Goal: Task Accomplishment & Management: Use online tool/utility

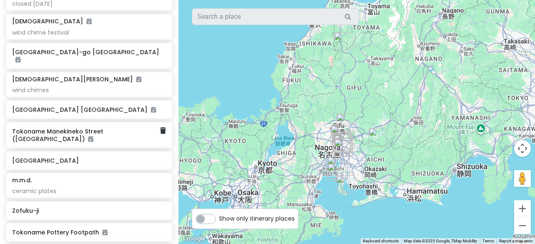
scroll to position [396, 0]
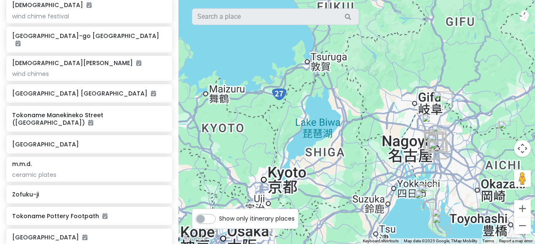
drag, startPoint x: 335, startPoint y: 159, endPoint x: 263, endPoint y: 155, distance: 71.9
click at [263, 155] on div at bounding box center [356, 122] width 356 height 244
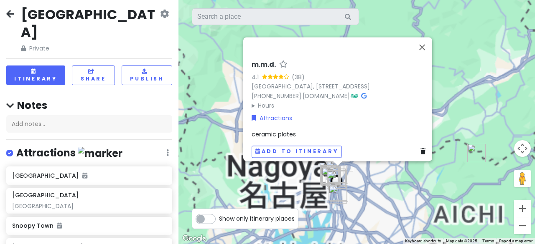
scroll to position [0, 0]
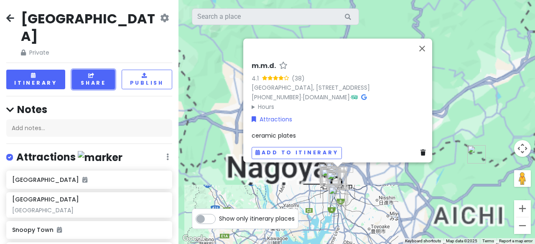
click at [105, 70] on button "Share" at bounding box center [93, 80] width 43 height 20
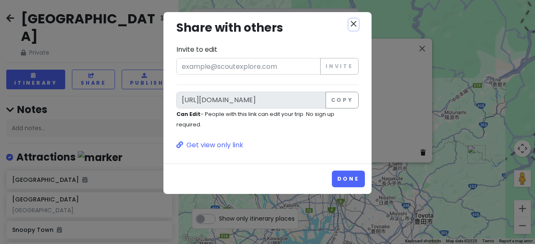
click at [348, 23] on icon "close" at bounding box center [353, 24] width 10 height 10
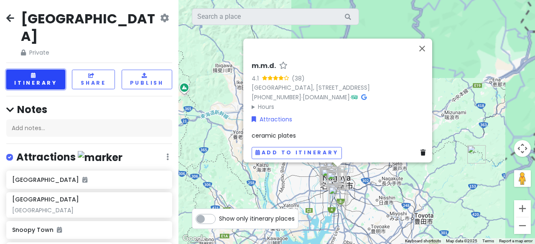
click at [47, 70] on button "Itinerary" at bounding box center [35, 80] width 59 height 20
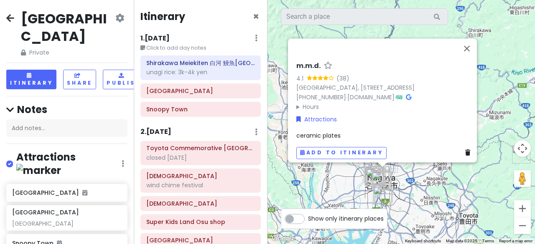
click at [310, 193] on div "m.m.d. 4.1 (38) Japan, 〒460-0003 Aichi, 名古屋市中区Naka Ward, Nishiki, 3-chōme−6−５ コ…" at bounding box center [400, 122] width 267 height 244
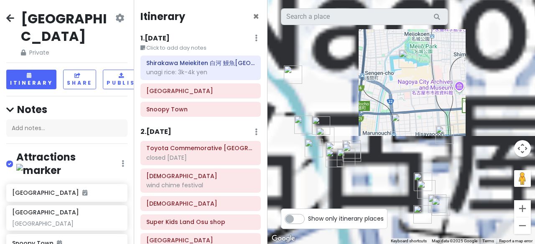
drag, startPoint x: 338, startPoint y: 195, endPoint x: 357, endPoint y: 132, distance: 66.6
click at [357, 132] on div at bounding box center [400, 122] width 267 height 244
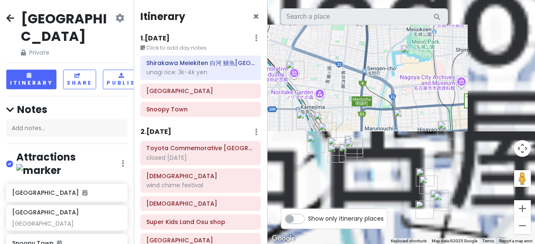
click at [299, 125] on img "第2中村ビル" at bounding box center [305, 120] width 18 height 18
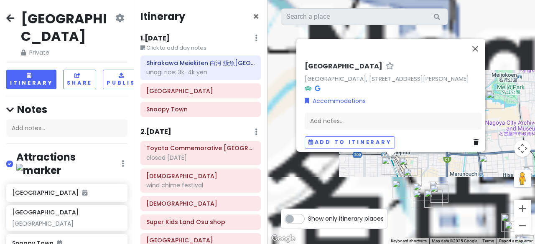
click at [360, 178] on div "第2中村ビル Japan, 〒453-0013 Aichi, Nagoya, Nakamura Ward, Kamejima, 2-chōme−11−８ 第2…" at bounding box center [400, 122] width 267 height 244
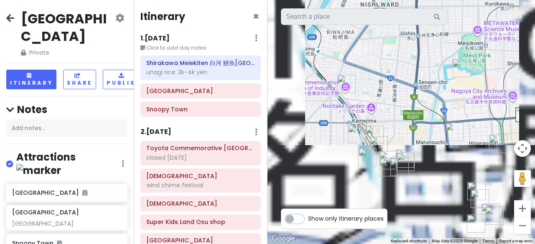
drag, startPoint x: 402, startPoint y: 201, endPoint x: 364, endPoint y: 166, distance: 51.7
click at [364, 166] on div at bounding box center [400, 122] width 267 height 244
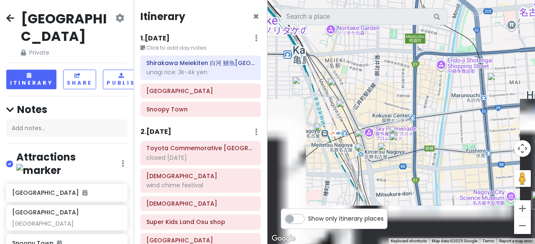
click at [365, 134] on img "Konparu Sun Road" at bounding box center [364, 138] width 18 height 18
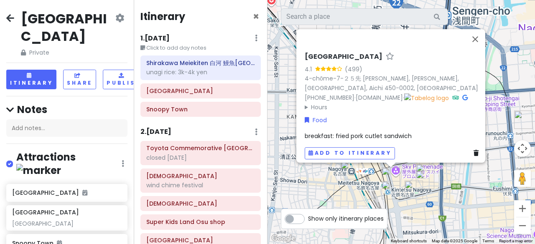
click at [389, 174] on img "Konparu Sun Road" at bounding box center [390, 176] width 18 height 18
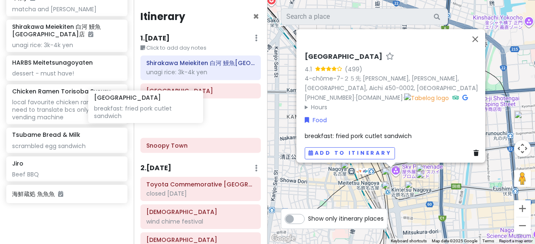
scroll to position [870, 12]
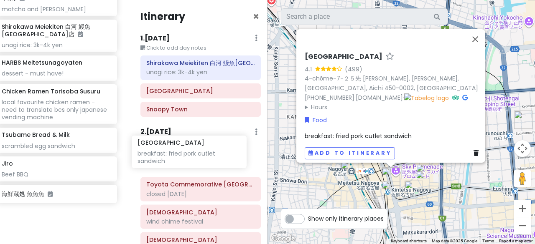
drag, startPoint x: 45, startPoint y: 138, endPoint x: 170, endPoint y: 157, distance: 126.8
click at [170, 157] on div "Nagoya Private Change Dates Make a Copy Delete Trip Go Pro ⚡️ Give Feedback 💡 S…" at bounding box center [267, 122] width 535 height 244
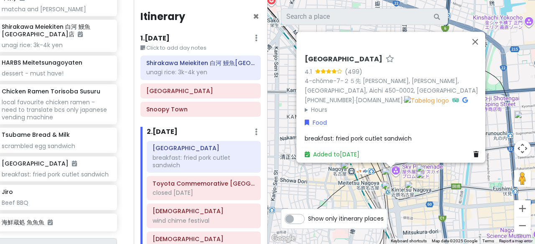
scroll to position [855, 12]
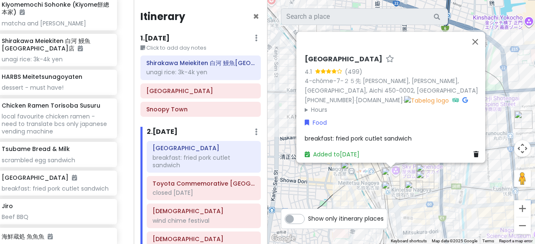
click at [317, 106] on summary "Hours" at bounding box center [392, 109] width 177 height 9
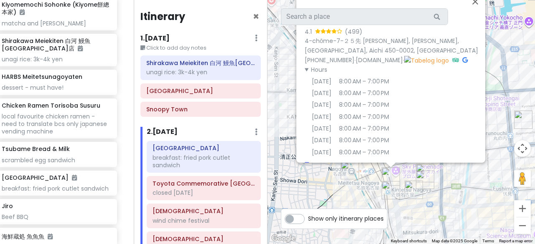
scroll to position [42, 0]
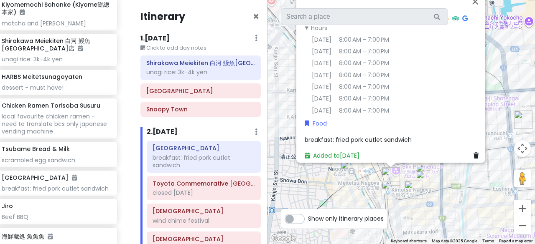
click at [304, 176] on div "Konparu Sun Road 4.1 (499) 4-chōme-7-２５先 Meieki, Nakamura Ward, Nagoya, Aichi 4…" at bounding box center [400, 122] width 267 height 244
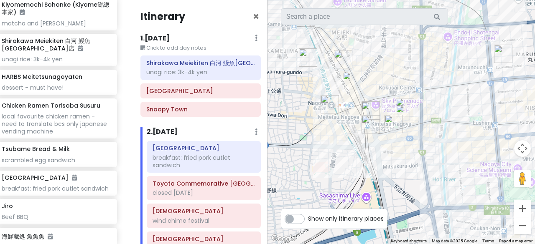
drag, startPoint x: 316, startPoint y: 191, endPoint x: 294, endPoint y: 119, distance: 75.1
click at [294, 119] on div at bounding box center [400, 122] width 267 height 244
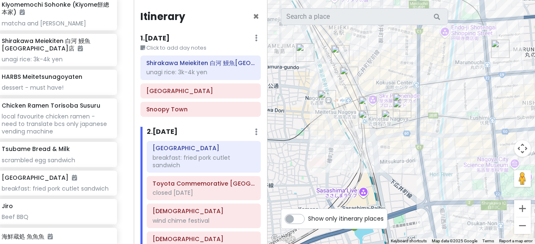
click at [365, 119] on img "HARBS Meitetsunagoyaten" at bounding box center [367, 119] width 18 height 18
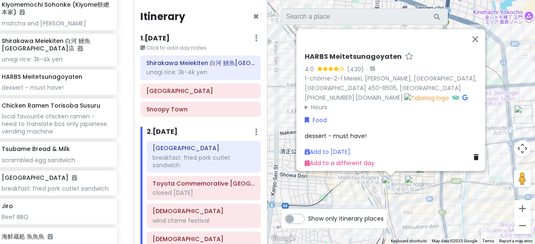
click at [434, 194] on div "HARBS Meitetsunagoyaten 4.0 (439) · 1-chōme-2-1 Meieki, Nakamura Ward, Nagoya, …" at bounding box center [400, 122] width 267 height 244
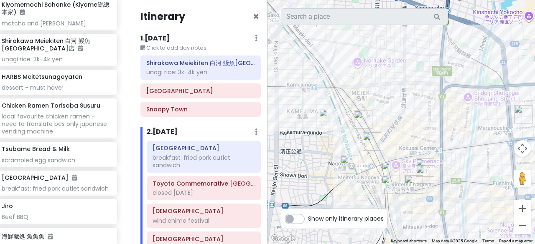
click at [412, 183] on img "Tsubame Bread & Milk" at bounding box center [413, 184] width 18 height 18
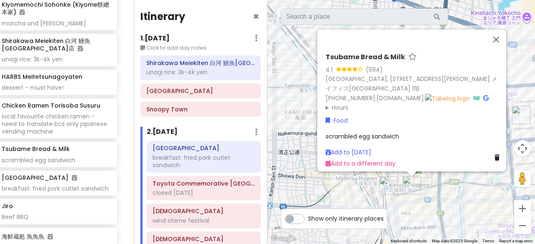
click at [431, 180] on img "Jiro" at bounding box center [423, 175] width 18 height 18
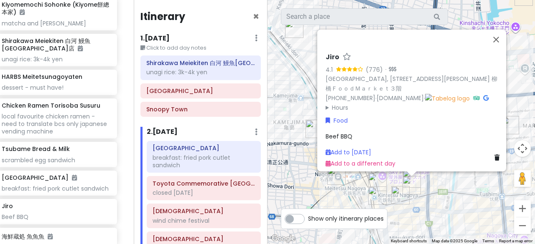
click at [468, 192] on div "Jiro 4.1 (776) · Japan, 〒450-0002 Aichi, Nagoya, Nakamura Ward, Meieki, 4-chōme…" at bounding box center [400, 122] width 267 height 244
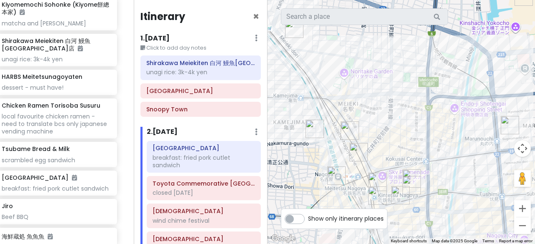
click at [412, 173] on img "Yanagibashi Central Market" at bounding box center [411, 179] width 18 height 18
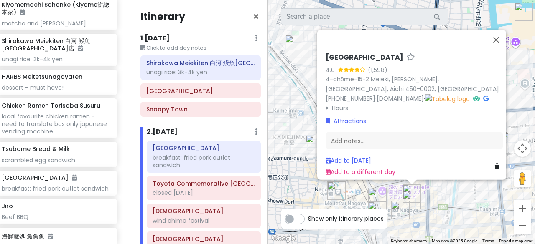
click at [444, 191] on div "Yanagibashi Central Market 4.0 (1,598) 4-chōme-15-2 Meieki, Nakamura Ward, Nago…" at bounding box center [400, 122] width 267 height 244
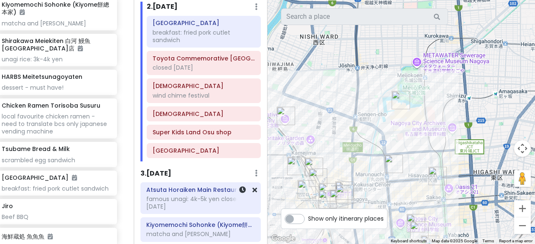
scroll to position [84, 0]
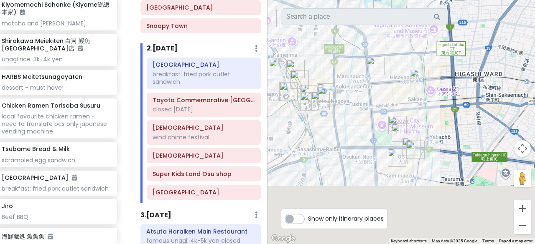
drag, startPoint x: 331, startPoint y: 187, endPoint x: 303, endPoint y: 85, distance: 105.8
click at [303, 85] on img "Konparu Sun Road" at bounding box center [309, 94] width 18 height 18
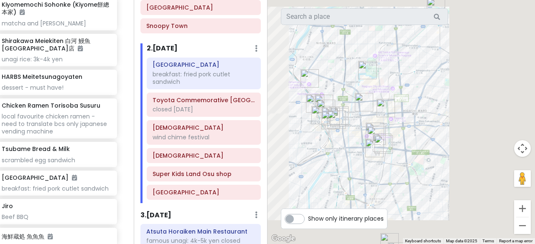
drag, startPoint x: 327, startPoint y: 147, endPoint x: 344, endPoint y: 150, distance: 16.7
click at [344, 150] on div at bounding box center [400, 122] width 267 height 244
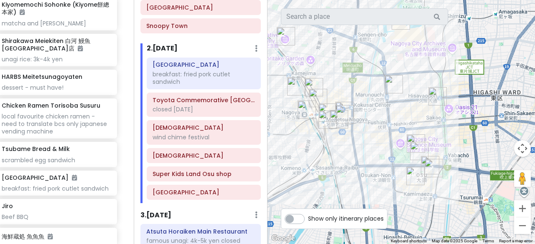
drag, startPoint x: 321, startPoint y: 145, endPoint x: 319, endPoint y: 152, distance: 7.5
click at [319, 152] on div at bounding box center [400, 122] width 267 height 244
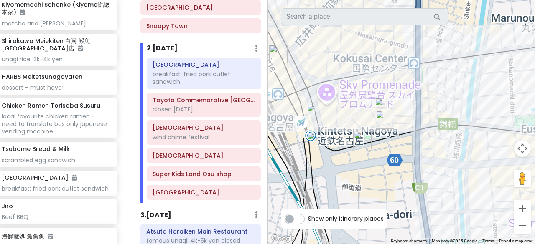
click at [313, 137] on img "HARBS Meitetsunagoyaten" at bounding box center [316, 141] width 18 height 18
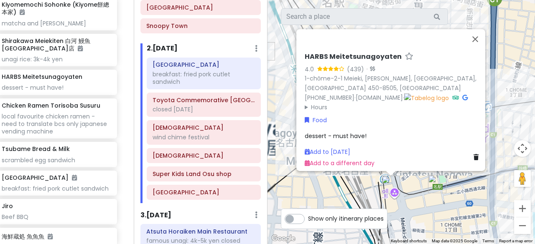
click at [435, 185] on img "Tsubame Bread & Milk" at bounding box center [437, 184] width 18 height 18
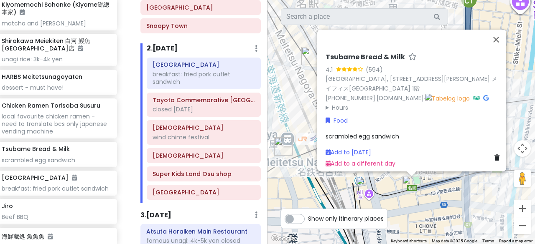
click at [453, 185] on div "Tsubame Bread & Milk 4.1 (594) Japan, 〒450-0002 Aichi, Nagoya, Nakamura Ward, M…" at bounding box center [400, 122] width 267 height 244
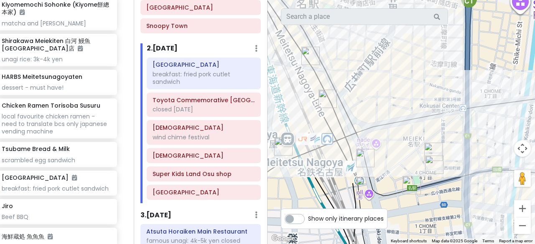
click at [430, 149] on img "Yanagibashi Central Market" at bounding box center [433, 152] width 18 height 18
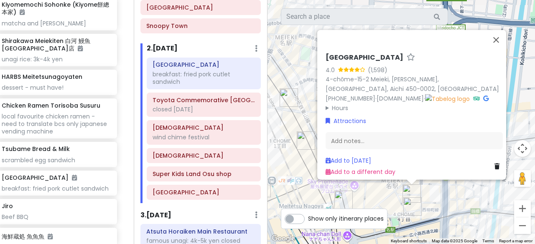
click at [434, 195] on div "Yanagibashi Central Market 4.0 (1,598) 4-chōme-15-2 Meieki, Nakamura Ward, Nago…" at bounding box center [400, 122] width 267 height 244
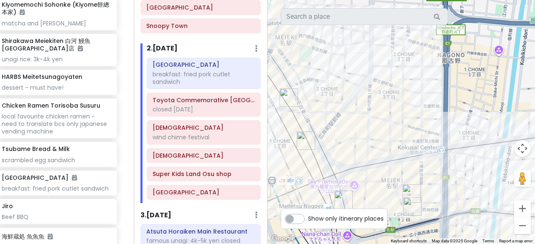
click at [412, 205] on img "Jiro" at bounding box center [412, 207] width 18 height 18
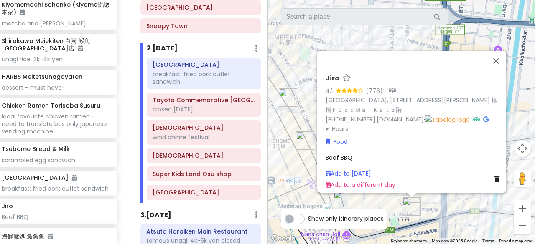
click at [441, 208] on div "Jiro 4.1 (776) · Japan, 〒450-0002 Aichi, Nagoya, Nakamura Ward, Meieki, 4-chōme…" at bounding box center [400, 122] width 267 height 244
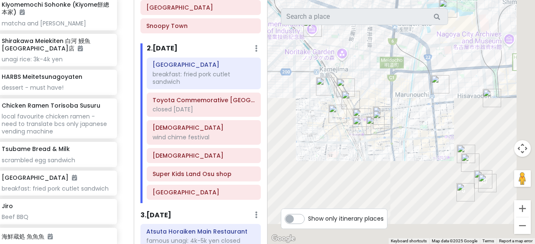
drag, startPoint x: 454, startPoint y: 210, endPoint x: 392, endPoint y: 126, distance: 104.3
click at [392, 126] on div at bounding box center [400, 122] width 267 height 244
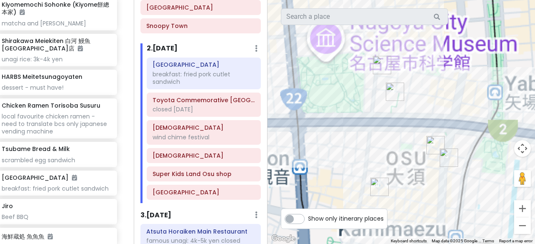
drag, startPoint x: 482, startPoint y: 190, endPoint x: 419, endPoint y: 209, distance: 66.1
click at [419, 209] on div at bounding box center [400, 122] width 267 height 244
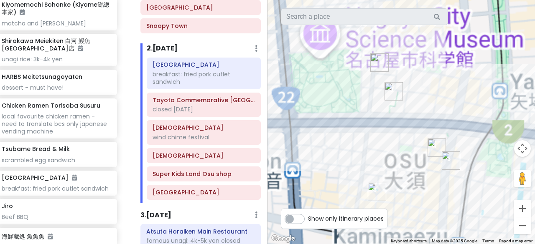
click at [376, 63] on img "WEST5名古屋店(東宝商事名古屋支店)" at bounding box center [379, 62] width 18 height 18
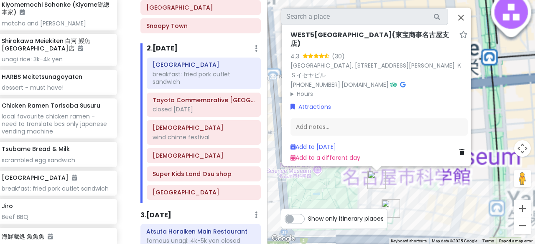
drag, startPoint x: 433, startPoint y: 198, endPoint x: 417, endPoint y: 183, distance: 21.9
click at [417, 183] on div "WEST5名古屋店(東宝商事名古屋支店) 4.3 (30) Japan, 〒460-0008 Aichi, Nagoya, Naka Ward, Sakae,…" at bounding box center [400, 122] width 267 height 244
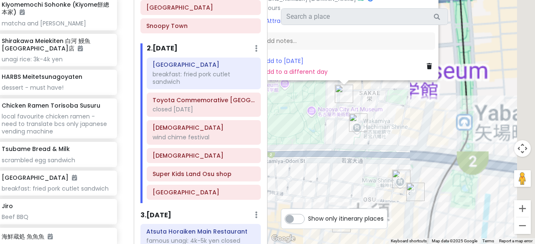
drag, startPoint x: 417, startPoint y: 194, endPoint x: 397, endPoint y: 69, distance: 126.9
click at [397, 69] on div "WEST5名古屋店(東宝商事名古屋支店) 4.3 (30) Japan, 〒460-0008 Aichi, Nagoya, Naka Ward, Sakae,…" at bounding box center [400, 122] width 267 height 244
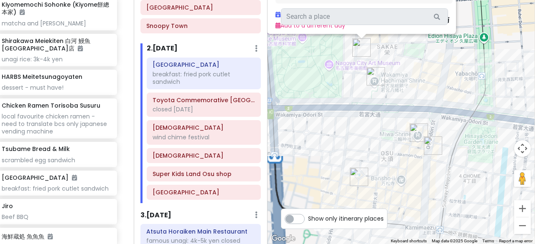
click at [360, 177] on img "Osu Shotengai Shopping Street" at bounding box center [359, 177] width 18 height 18
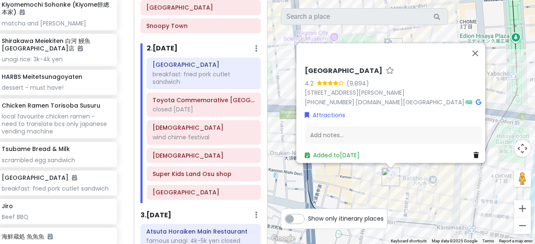
click at [355, 183] on div "Osu Shotengai Shopping Street 4.2 (9,894) 3 Chome-26 Osu, Naka Ward, Nagoya, Ai…" at bounding box center [400, 122] width 267 height 244
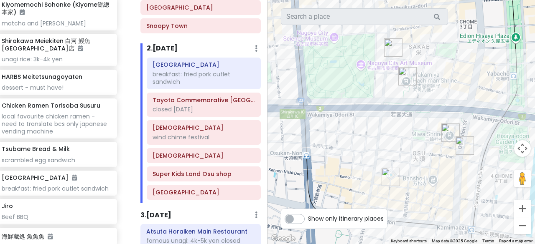
click at [388, 179] on img "Osu Shotengai Shopping Street" at bounding box center [390, 177] width 18 height 18
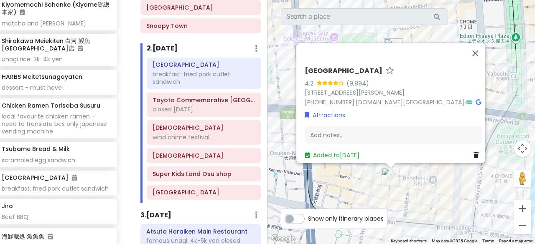
click at [339, 179] on div "Osu Shotengai Shopping Street 4.2 (9,894) 3 Chome-26 Osu, Naka Ward, Nagoya, Ai…" at bounding box center [400, 122] width 267 height 244
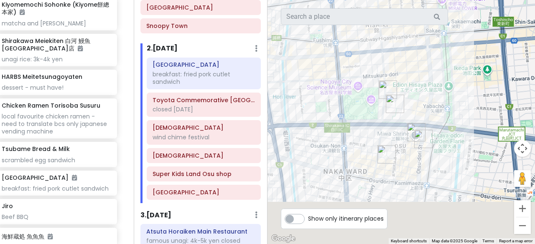
click at [384, 86] on img "WEST5名古屋店(東宝商事名古屋支店)" at bounding box center [387, 90] width 18 height 18
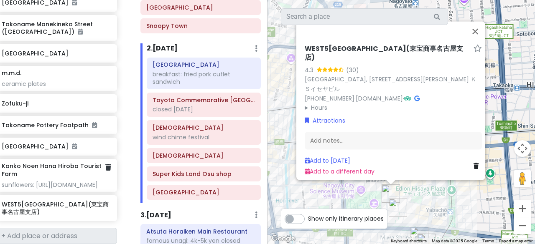
scroll to position [538, 12]
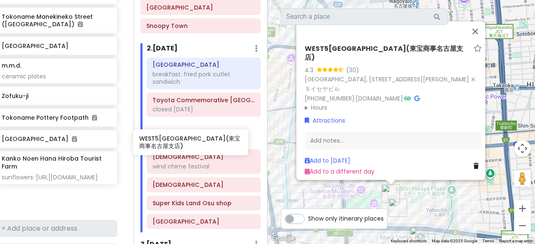
drag, startPoint x: 43, startPoint y: 169, endPoint x: 185, endPoint y: 138, distance: 146.2
click at [185, 138] on div "Nagoya Private Change Dates Make a Copy Delete Trip Go Pro ⚡️ Give Feedback 💡 S…" at bounding box center [267, 122] width 535 height 244
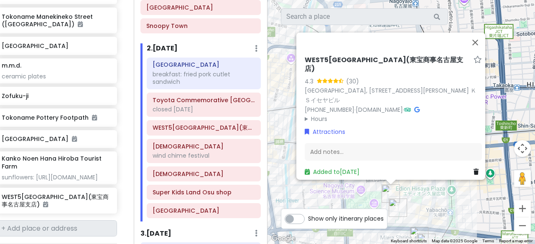
scroll to position [516, 12]
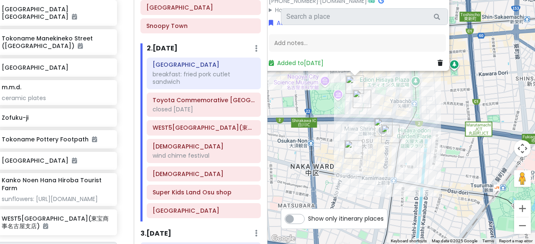
drag, startPoint x: 388, startPoint y: 214, endPoint x: 352, endPoint y: 104, distance: 115.7
click at [352, 104] on div "WEST5名古屋店(東宝商事名古屋支店) 4.3 (30) Japan, 〒460-0008 Aichi, Nagoya, Naka Ward, Sakae,…" at bounding box center [400, 122] width 267 height 244
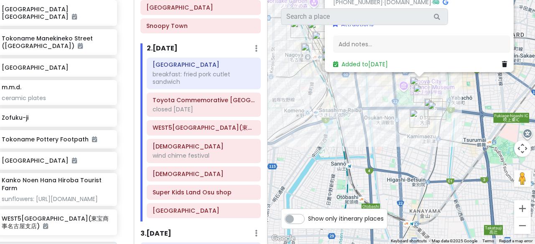
drag, startPoint x: 355, startPoint y: 196, endPoint x: 419, endPoint y: 153, distance: 77.7
click at [419, 153] on div "WEST5名古屋店(東宝商事名古屋支店) 4.3 (30) Japan, 〒460-0008 Aichi, Nagoya, Naka Ward, Sakae,…" at bounding box center [400, 122] width 267 height 244
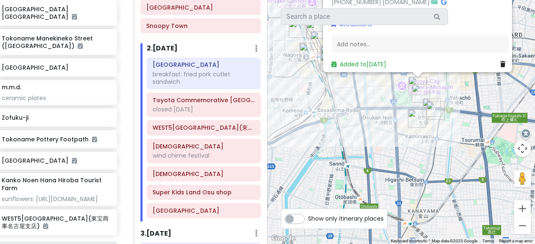
click at [402, 161] on div "WEST5名古屋店(東宝商事名古屋支店) 4.3 (30) Japan, 〒460-0008 Aichi, Nagoya, Naka Ward, Sakae,…" at bounding box center [400, 122] width 267 height 244
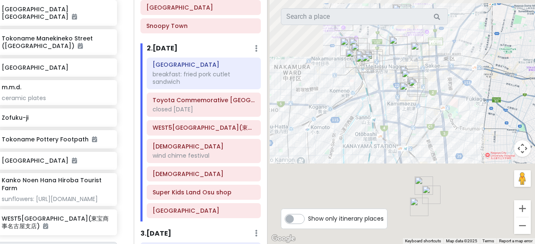
drag, startPoint x: 428, startPoint y: 190, endPoint x: 418, endPoint y: 134, distance: 56.9
click at [418, 135] on div at bounding box center [400, 122] width 267 height 244
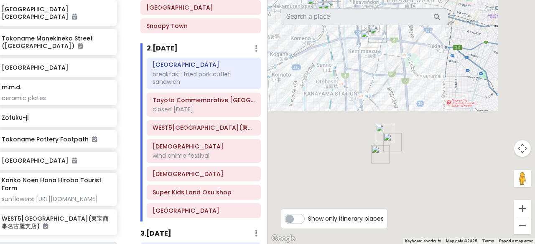
drag, startPoint x: 440, startPoint y: 166, endPoint x: 403, endPoint y: 119, distance: 60.1
click at [403, 119] on div at bounding box center [400, 122] width 267 height 244
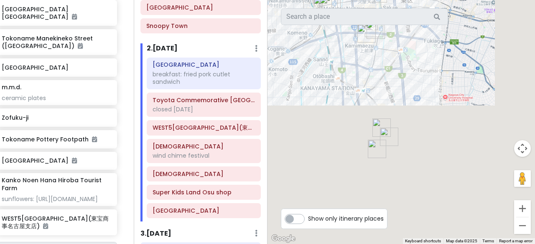
click at [377, 122] on img "Atsuta-jingu Shrine 熱田神宮" at bounding box center [381, 128] width 18 height 18
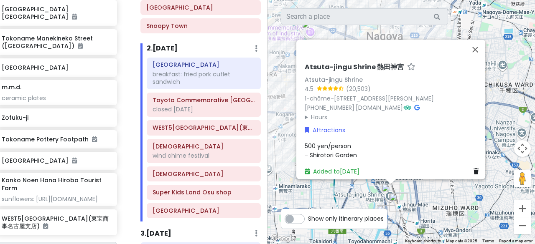
click at [424, 201] on div "Atsuta-jingu Shrine 熱田神宮 Atsuta-jingu Shrine 4.5 (20,503) 1-chōme-1-1 Jingū, At…" at bounding box center [400, 122] width 267 height 244
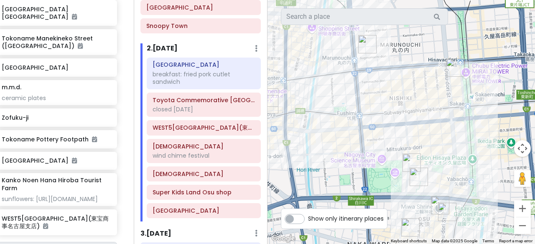
drag, startPoint x: 377, startPoint y: 86, endPoint x: 397, endPoint y: 117, distance: 36.7
click at [397, 117] on div at bounding box center [400, 122] width 267 height 244
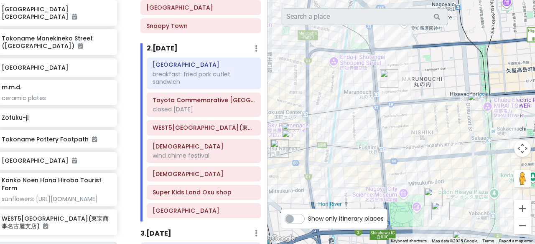
click at [386, 78] on img "Chicken Ramen Torisoba Susuru" at bounding box center [389, 78] width 18 height 18
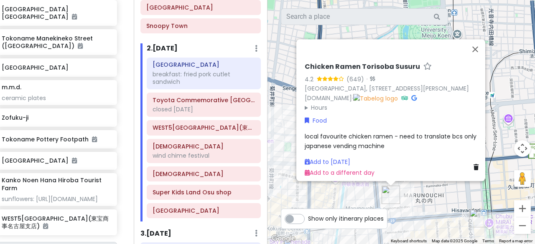
click at [316, 104] on summary "Hours" at bounding box center [392, 107] width 177 height 9
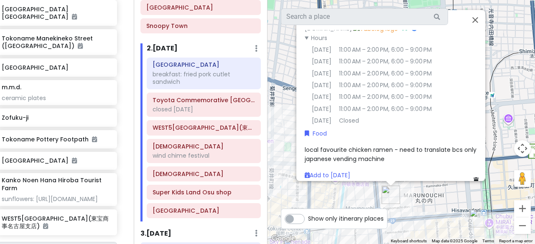
scroll to position [64, 0]
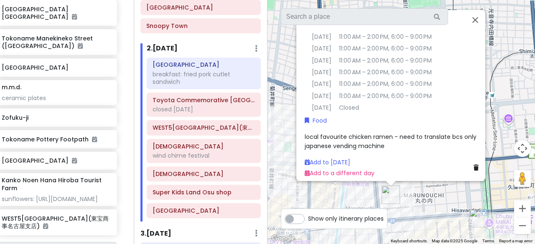
click at [338, 143] on span "local favourite chicken ramen - need to translate bcs only japanese vending mac…" at bounding box center [390, 141] width 173 height 18
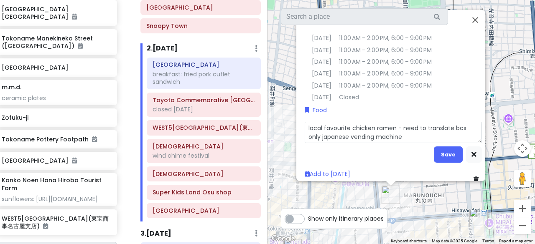
click at [389, 143] on textarea "local favourite chicken ramen - need to translate bcs only japanese vending mac…" at bounding box center [392, 132] width 177 height 21
type textarea "x"
type textarea "local favourite chicken ramen - need to translate bcs only japanese vending mac…"
type textarea "x"
type textarea "local favourite chicken ramen - need to translate bcs only japanese vending mac…"
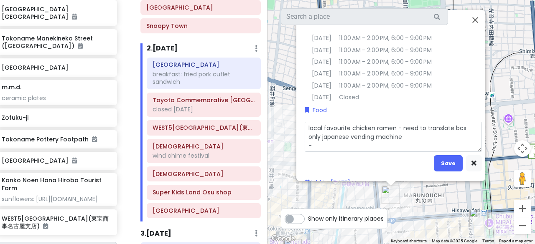
type textarea "x"
type textarea "local favourite chicken ramen - need to translate bcs only japanese vending mac…"
type textarea "x"
type textarea "local favourite chicken ramen - need to translate bcs only japanese vending mac…"
type textarea "x"
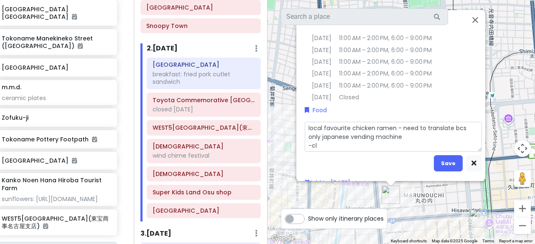
type textarea "local favourite chicken ramen - need to translate bcs only japanese vending mac…"
type textarea "x"
type textarea "local favourite chicken ramen - need to translate bcs only japanese vending mac…"
type textarea "x"
type textarea "local favourite chicken ramen - need to translate bcs only japanese vending mac…"
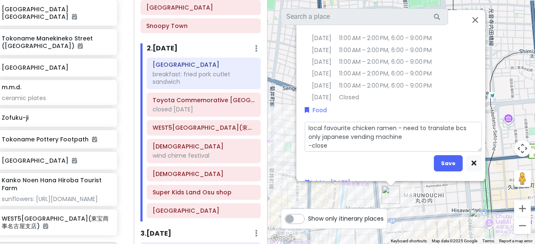
type textarea "x"
type textarea "local favourite chicken ramen - need to translate bcs only japanese vending mac…"
type textarea "x"
type textarea "local favourite chicken ramen - need to translate bcs only japanese vending mac…"
type textarea "x"
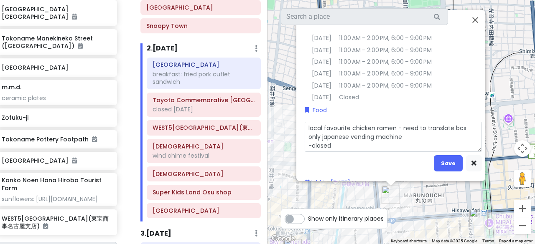
type textarea "local favourite chicken ramen - need to translate bcs only japanese vending mac…"
type textarea "x"
type textarea "local favourite chicken ramen - need to translate bcs only japanese vending mac…"
type textarea "x"
type textarea "local favourite chicken ramen - need to translate bcs only japanese vending mac…"
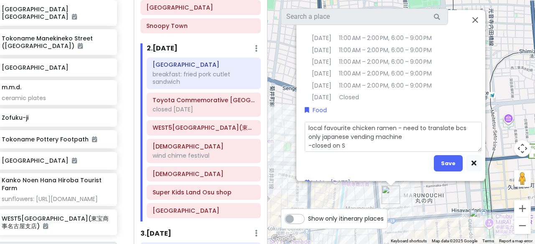
type textarea "x"
type textarea "local favourite chicken ramen - need to translate bcs only japanese vending mac…"
type textarea "x"
type textarea "local favourite chicken ramen - need to translate bcs only japanese vending mac…"
type textarea "x"
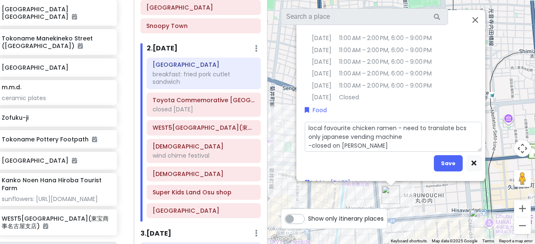
type textarea "local favourite chicken ramen - need to translate bcs only japanese vending mac…"
type textarea "x"
type textarea "local favourite chicken ramen - need to translate bcs only japanese vending mac…"
click at [437, 167] on button "Save" at bounding box center [448, 163] width 29 height 16
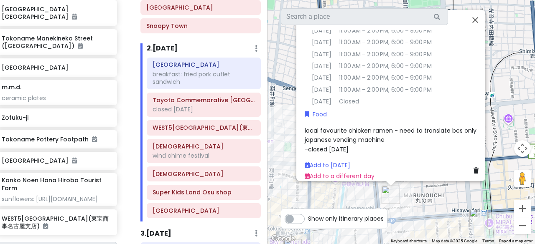
click at [419, 203] on div "Chicken Ramen Torisoba Susuru 4.2 (649) · Japan, 〒460-0002 Aichi, Nagoya, Naka …" at bounding box center [400, 122] width 267 height 244
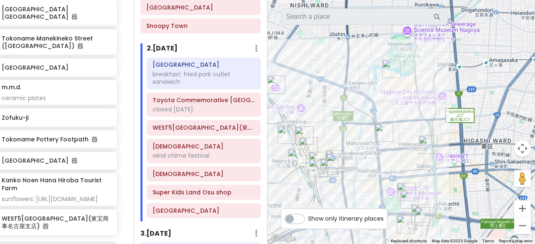
drag, startPoint x: 431, startPoint y: 203, endPoint x: 411, endPoint y: 146, distance: 60.4
click at [411, 146] on div at bounding box center [400, 122] width 267 height 244
click at [383, 131] on img "Chicken Ramen Torisoba Susuru" at bounding box center [384, 133] width 18 height 18
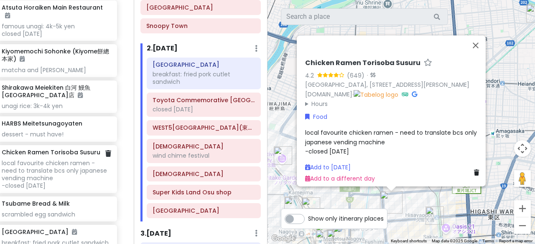
scroll to position [850, 12]
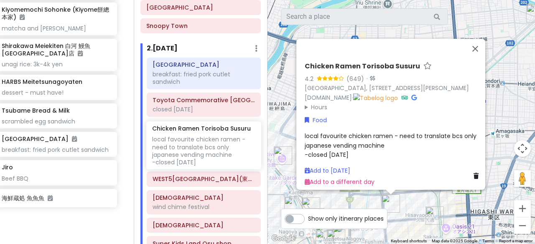
drag, startPoint x: 53, startPoint y: 100, endPoint x: 205, endPoint y: 151, distance: 160.0
click at [205, 151] on div "Nagoya Private Change Dates Make a Copy Delete Trip Go Pro ⚡️ Give Feedback 💡 S…" at bounding box center [267, 122] width 535 height 244
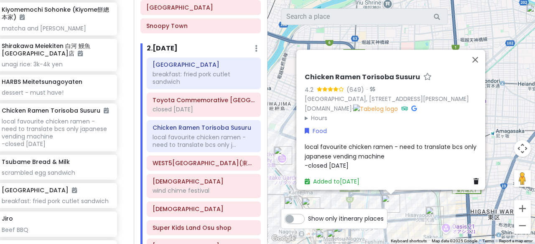
click at [274, 130] on div "Chicken Ramen Torisoba Susuru 4.2 (649) · Japan, 〒460-0002 Aichi, Nagoya, Naka …" at bounding box center [400, 122] width 267 height 244
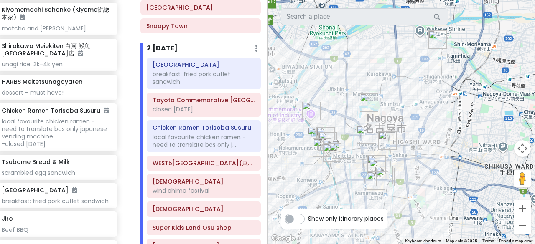
drag, startPoint x: 431, startPoint y: 186, endPoint x: 393, endPoint y: 136, distance: 62.6
click at [393, 136] on img "m.m.d." at bounding box center [387, 141] width 18 height 18
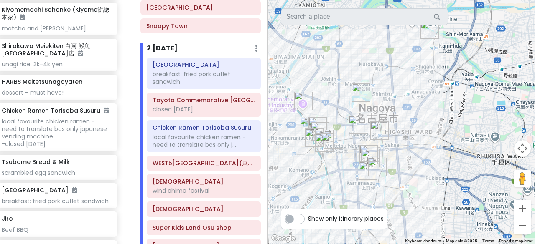
click at [378, 133] on img "m.m.d." at bounding box center [379, 131] width 18 height 18
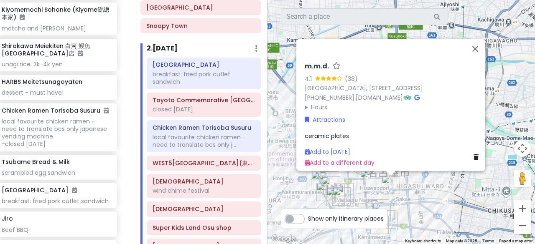
click at [418, 187] on div "m.m.d. 4.1 (38) Japan, 〒460-0003 Aichi, 名古屋市中区Naka Ward, Nishiki, 3-chōme−6−５ コ…" at bounding box center [400, 122] width 267 height 244
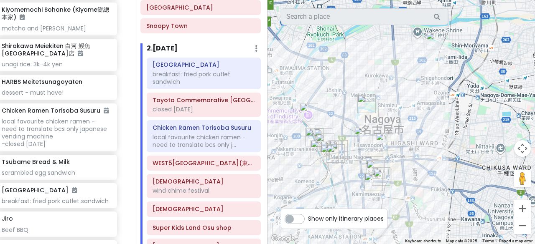
drag, startPoint x: 414, startPoint y: 196, endPoint x: 408, endPoint y: 153, distance: 43.5
click at [408, 153] on div at bounding box center [400, 122] width 267 height 244
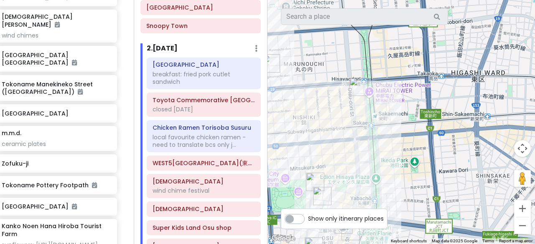
scroll to position [470, 12]
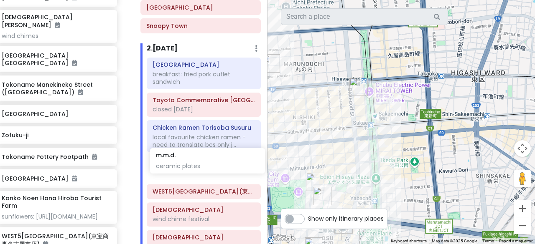
drag, startPoint x: 51, startPoint y: 104, endPoint x: 205, endPoint y: 166, distance: 165.5
click at [205, 166] on div "Nagoya Private Change Dates Make a Copy Delete Trip Go Pro ⚡️ Give Feedback 💡 S…" at bounding box center [267, 122] width 535 height 244
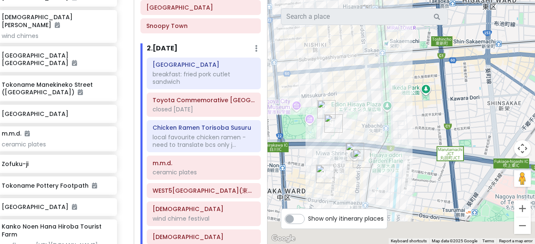
drag, startPoint x: 369, startPoint y: 160, endPoint x: 385, endPoint y: 73, distance: 87.9
click at [385, 73] on div at bounding box center [400, 122] width 267 height 244
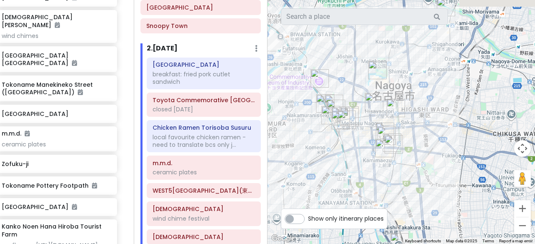
drag, startPoint x: 312, startPoint y: 111, endPoint x: 333, endPoint y: 137, distance: 34.1
click at [333, 137] on div at bounding box center [400, 122] width 267 height 244
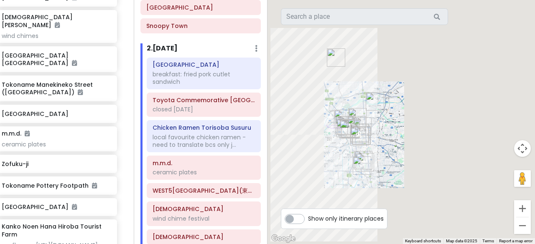
click at [403, 142] on div at bounding box center [400, 122] width 267 height 244
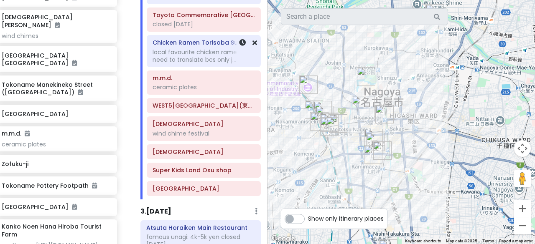
scroll to position [292, 0]
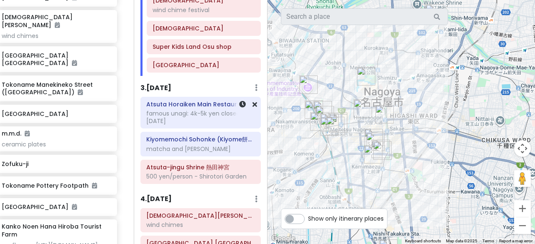
click at [210, 122] on div "Atsuta Horaiken Main Restaurant famous unagi: 4k-5k yen closed on Wednesday" at bounding box center [200, 113] width 109 height 28
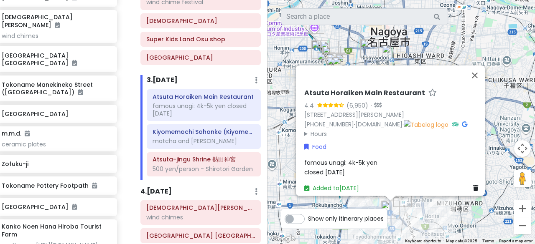
click at [426, 207] on div "Atsuta Horaiken Main Restaurant 4.4 (6,950) · 503 Gōdochō, Atsuta Ward, Nagoya,…" at bounding box center [400, 122] width 267 height 244
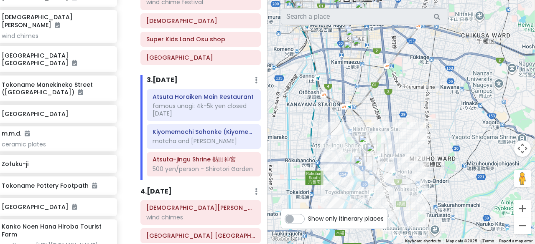
drag, startPoint x: 424, startPoint y: 195, endPoint x: 396, endPoint y: 150, distance: 52.3
click at [396, 150] on div at bounding box center [400, 122] width 267 height 244
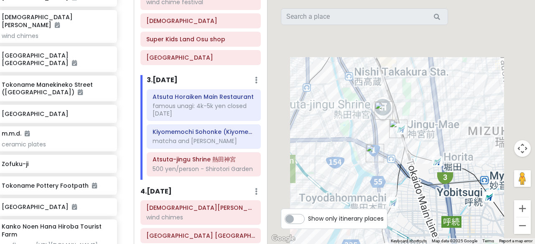
drag, startPoint x: 315, startPoint y: 140, endPoint x: 359, endPoint y: 125, distance: 46.5
click at [359, 125] on div at bounding box center [400, 122] width 267 height 244
click at [356, 136] on div at bounding box center [400, 122] width 267 height 244
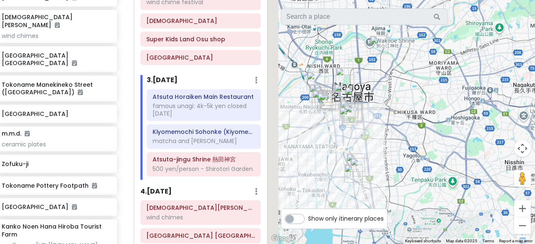
drag, startPoint x: 332, startPoint y: 128, endPoint x: 343, endPoint y: 152, distance: 26.7
click at [343, 152] on div at bounding box center [400, 122] width 267 height 244
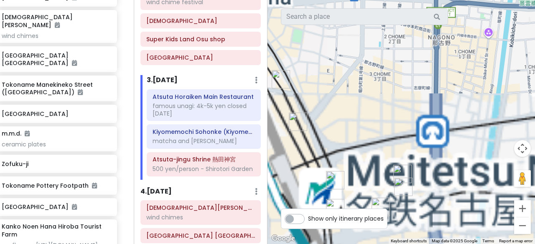
drag, startPoint x: 320, startPoint y: 153, endPoint x: 361, endPoint y: 76, distance: 87.1
click at [361, 76] on div at bounding box center [400, 122] width 267 height 244
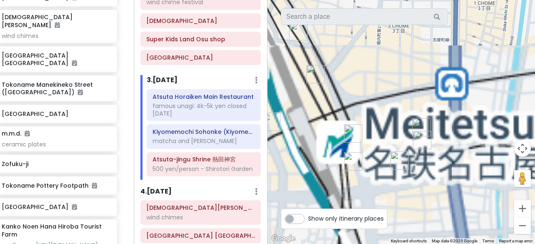
drag, startPoint x: 346, startPoint y: 127, endPoint x: 367, endPoint y: 75, distance: 56.0
click at [367, 75] on div at bounding box center [400, 122] width 267 height 244
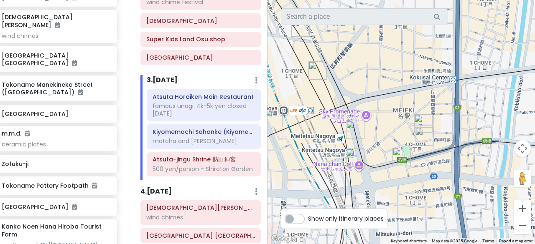
click at [354, 130] on img "Konparu Sun Road" at bounding box center [355, 130] width 18 height 18
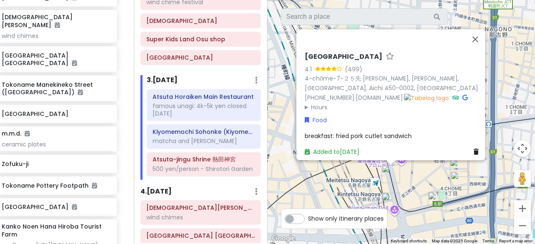
click at [385, 205] on img "HARBS Meitetsunagoyaten" at bounding box center [390, 202] width 18 height 18
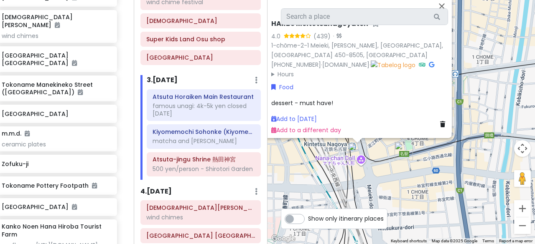
drag, startPoint x: 411, startPoint y: 204, endPoint x: 378, endPoint y: 153, distance: 60.9
click at [378, 153] on div "HARBS Meitetsunagoyaten 4.0 (439) · 1-chōme-2-1 Meieki, Nakamura Ward, Nagoya, …" at bounding box center [400, 122] width 267 height 244
click at [401, 178] on div "HARBS Meitetsunagoyaten 4.0 (439) · 1-chōme-2-1 Meieki, Nakamura Ward, Nagoya, …" at bounding box center [400, 122] width 267 height 244
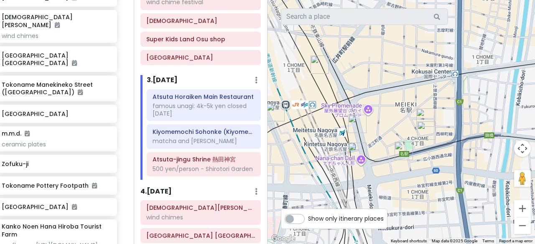
click at [401, 155] on img "Tsubame Bread & Milk" at bounding box center [403, 151] width 18 height 18
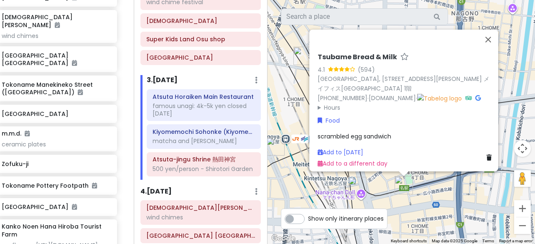
click at [415, 180] on div "Tsubame Bread & Milk 4.1 (594) Japan, 〒450-0002 Aichi, Nagoya, Nakamura Ward, M…" at bounding box center [400, 122] width 267 height 244
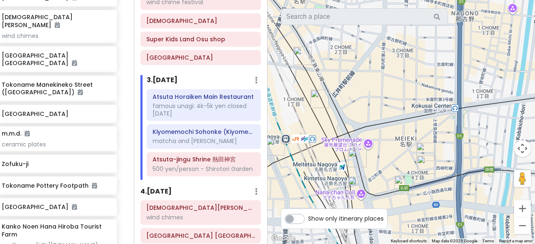
click at [423, 165] on img "Jiro" at bounding box center [426, 165] width 18 height 18
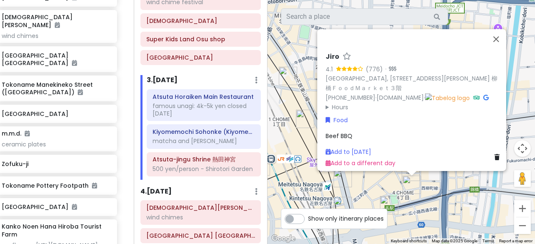
click at [440, 185] on div "Jiro 4.1 (776) · Japan, 〒450-0002 Aichi, Nagoya, Nakamura Ward, Meieki, 4-chōme…" at bounding box center [400, 122] width 267 height 244
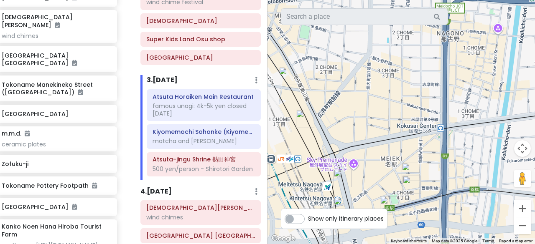
click at [410, 169] on img "Yanagibashi Central Market" at bounding box center [410, 172] width 18 height 18
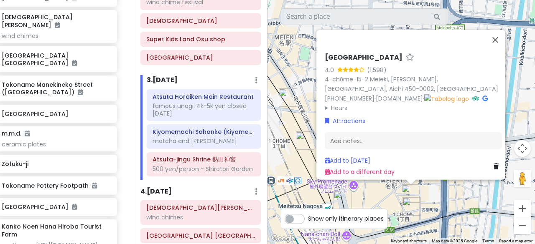
click at [439, 191] on div "Yanagibashi Central Market 4.0 (1,598) 4-chōme-15-2 Meieki, Nakamura Ward, Nago…" at bounding box center [400, 122] width 267 height 244
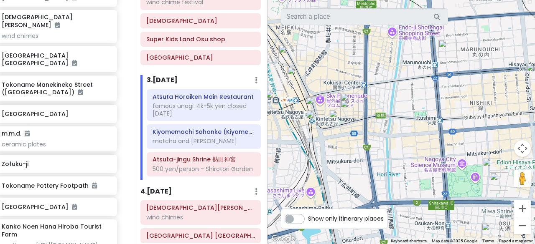
drag, startPoint x: 433, startPoint y: 187, endPoint x: 399, endPoint y: 91, distance: 102.0
click at [399, 91] on div at bounding box center [400, 122] width 267 height 244
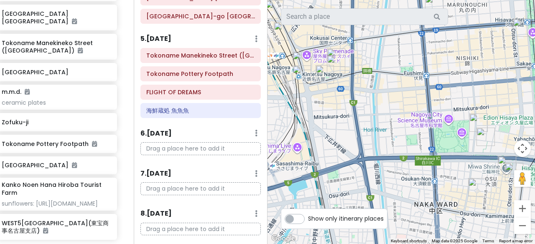
scroll to position [564, 0]
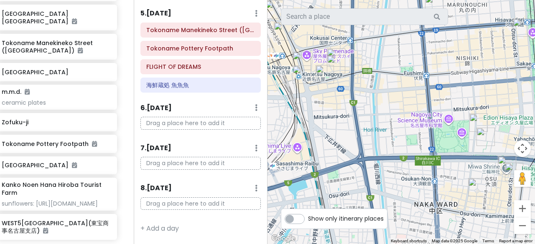
click at [188, 124] on p "Drag a place here to add it" at bounding box center [200, 123] width 120 height 13
click at [191, 125] on p "Drag a place here to add it" at bounding box center [200, 123] width 120 height 13
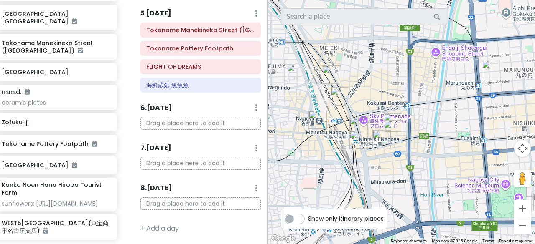
drag, startPoint x: 332, startPoint y: 112, endPoint x: 388, endPoint y: 175, distance: 84.3
click at [388, 175] on div at bounding box center [400, 122] width 267 height 244
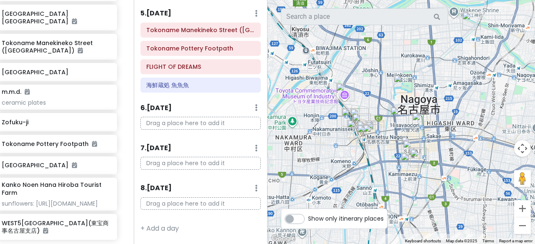
click at [381, 102] on div at bounding box center [400, 122] width 267 height 244
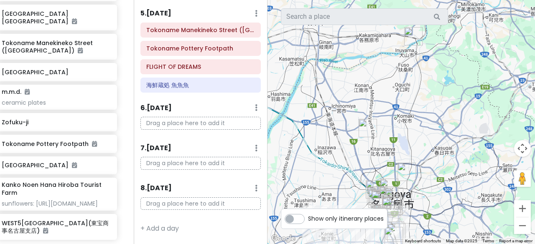
drag, startPoint x: 376, startPoint y: 86, endPoint x: 381, endPoint y: 170, distance: 84.1
click at [381, 170] on div at bounding box center [400, 122] width 267 height 244
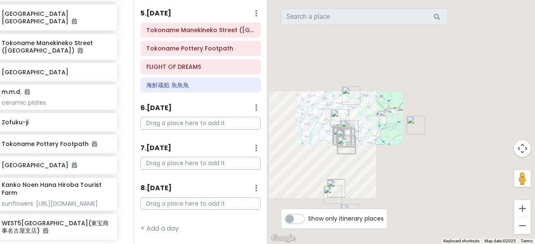
drag, startPoint x: 398, startPoint y: 110, endPoint x: 369, endPoint y: 106, distance: 29.5
click at [369, 106] on div at bounding box center [400, 122] width 267 height 244
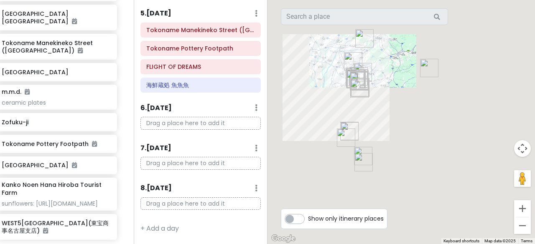
drag, startPoint x: 353, startPoint y: 166, endPoint x: 368, endPoint y: 112, distance: 55.5
click at [368, 112] on div at bounding box center [400, 122] width 267 height 244
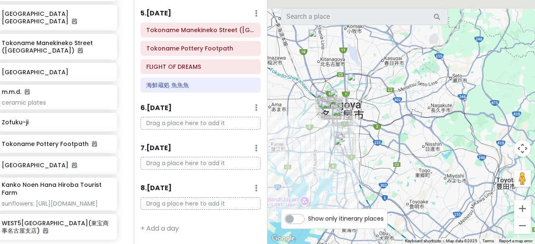
drag, startPoint x: 357, startPoint y: 66, endPoint x: 327, endPoint y: 155, distance: 93.1
click at [327, 155] on div at bounding box center [400, 122] width 267 height 244
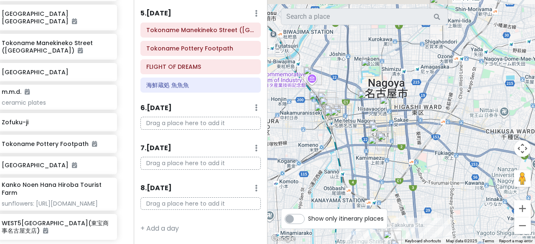
drag, startPoint x: 293, startPoint y: 87, endPoint x: 330, endPoint y: 107, distance: 41.5
click at [330, 107] on img "Esca underground shopping center" at bounding box center [323, 113] width 18 height 18
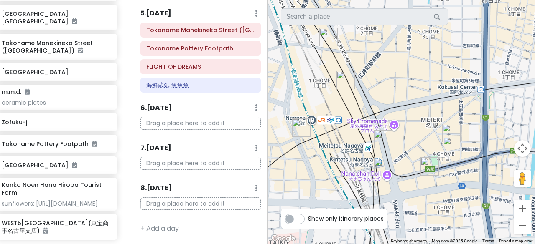
drag, startPoint x: 348, startPoint y: 147, endPoint x: 376, endPoint y: 93, distance: 61.1
click at [376, 93] on div at bounding box center [400, 122] width 267 height 244
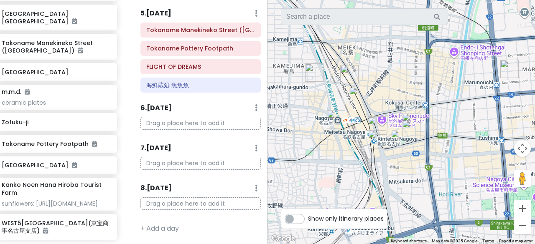
click at [377, 123] on img "Konparu Sun Road" at bounding box center [377, 126] width 18 height 18
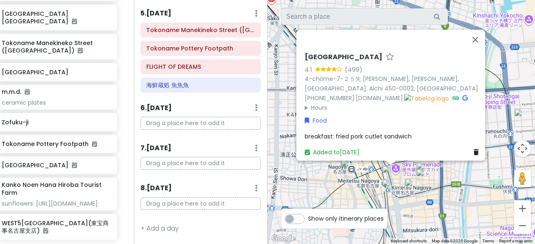
click at [388, 193] on img "HARBS Meitetsunagoyaten" at bounding box center [390, 188] width 18 height 18
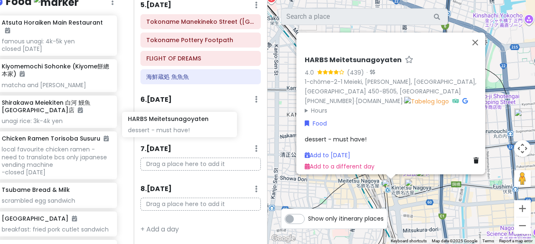
drag, startPoint x: 62, startPoint y: 116, endPoint x: 190, endPoint y: 129, distance: 128.0
click at [190, 129] on div "Nagoya Private Change Dates Make a Copy Delete Trip Go Pro ⚡️ Give Feedback 💡 S…" at bounding box center [267, 122] width 535 height 244
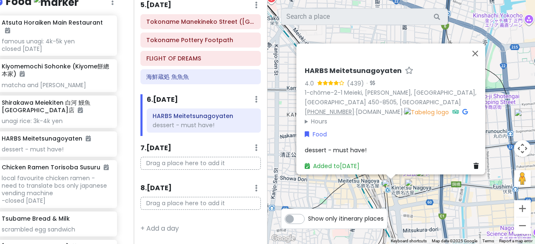
scroll to position [556, 0]
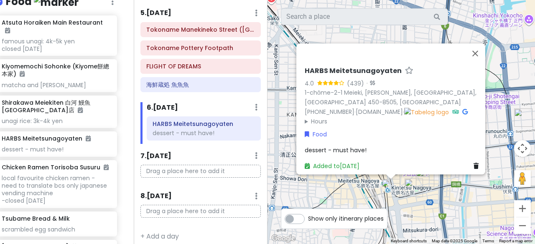
click at [315, 117] on summary "Hours" at bounding box center [392, 121] width 177 height 9
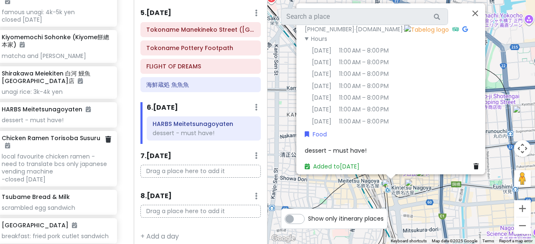
scroll to position [835, 12]
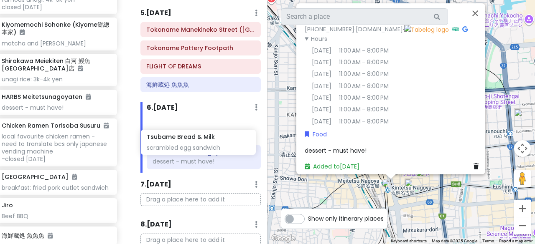
drag, startPoint x: 45, startPoint y: 159, endPoint x: 191, endPoint y: 152, distance: 146.4
click at [191, 152] on div "Nagoya Private Change Dates Make a Copy Delete Trip Go Pro ⚡️ Give Feedback 💡 S…" at bounding box center [267, 122] width 535 height 244
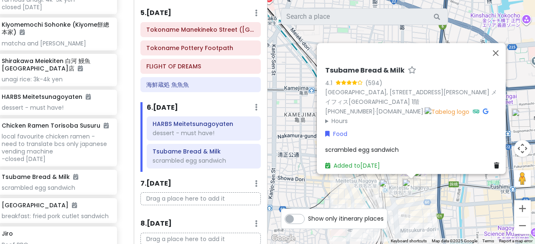
click at [335, 119] on summary "Hours" at bounding box center [413, 121] width 177 height 9
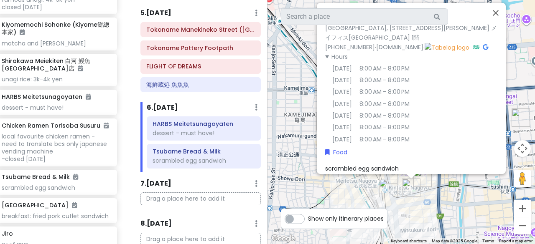
scroll to position [47, 0]
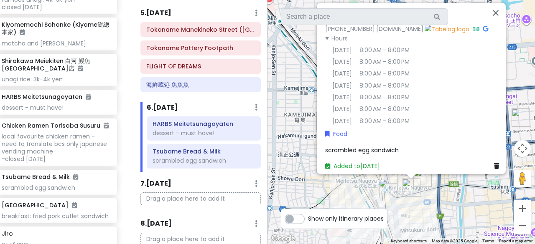
click at [295, 119] on div "Tsubame Bread & Milk 4.1 (594) Japan, 〒450-0002 Aichi, Nagoya, Nakamura Ward, M…" at bounding box center [400, 122] width 267 height 244
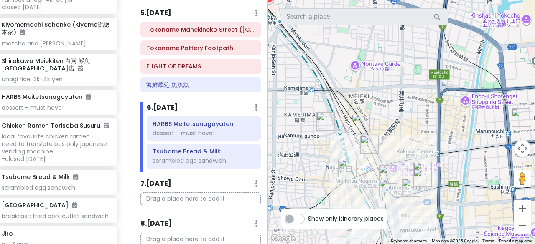
click at [420, 176] on img "Jiro" at bounding box center [422, 178] width 18 height 18
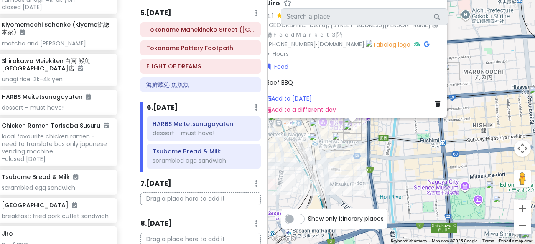
drag, startPoint x: 434, startPoint y: 180, endPoint x: 373, endPoint y: 127, distance: 80.2
click at [373, 125] on div "Jiro 4.1 (776) · Japan, 〒450-0002 Aichi, Nagoya, Nakamura Ward, Meieki, 4-chōme…" at bounding box center [400, 122] width 267 height 244
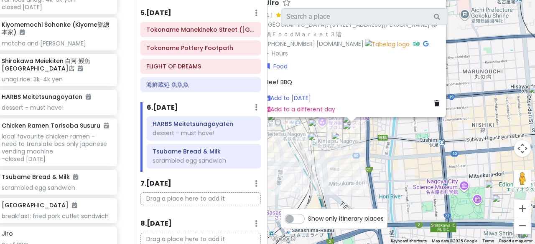
click at [385, 143] on div "Jiro 4.1 (776) · Japan, 〒450-0002 Aichi, Nagoya, Nakamura Ward, Meieki, 4-chōme…" at bounding box center [400, 122] width 267 height 244
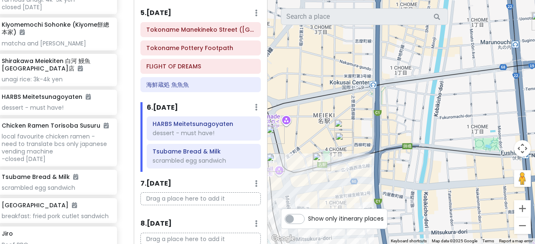
click at [343, 127] on img "Yanagibashi Central Market" at bounding box center [343, 128] width 18 height 18
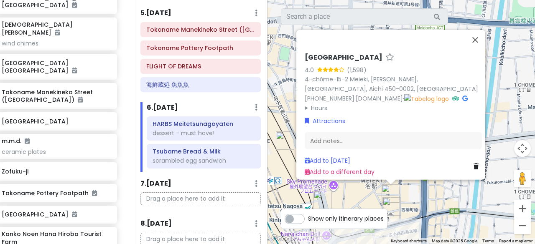
scroll to position [459, 12]
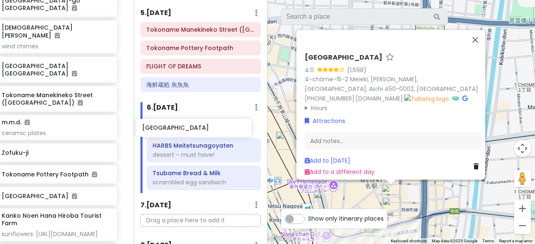
drag, startPoint x: 61, startPoint y: 91, endPoint x: 203, endPoint y: 134, distance: 148.0
click at [203, 134] on div "Nagoya Private Change Dates Make a Copy Delete Trip Go Pro ⚡️ Give Feedback 💡 S…" at bounding box center [267, 122] width 535 height 244
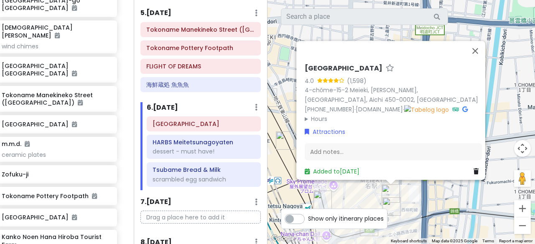
click at [279, 120] on div "Yanagibashi Central Market 4.0 (1,598) 4-chōme-15-2 Meieki, Nakamura Ward, Nago…" at bounding box center [400, 122] width 267 height 244
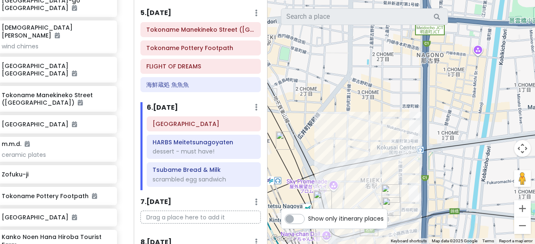
click at [434, 205] on div at bounding box center [400, 122] width 267 height 244
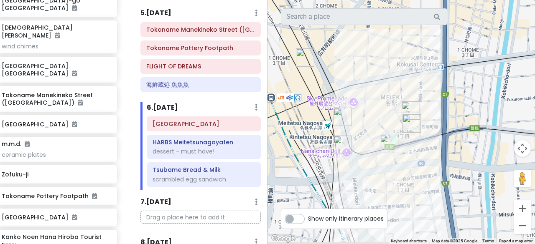
drag, startPoint x: 424, startPoint y: 203, endPoint x: 444, endPoint y: 117, distance: 88.8
click at [444, 117] on div at bounding box center [400, 122] width 267 height 244
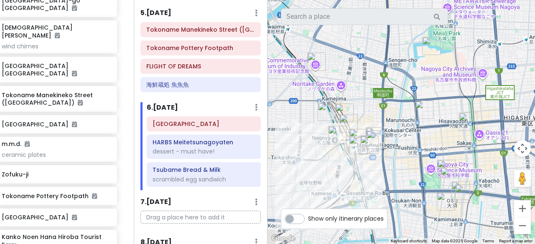
drag, startPoint x: 463, startPoint y: 136, endPoint x: 414, endPoint y: 142, distance: 48.9
click at [413, 145] on div at bounding box center [400, 122] width 267 height 244
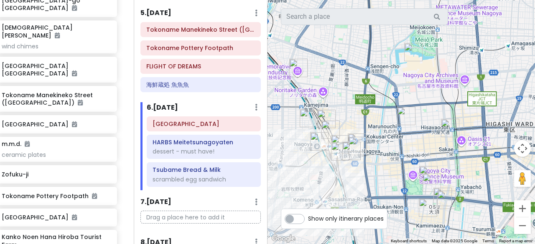
click at [407, 115] on img "Chicken Ramen Torisoba Susuru" at bounding box center [406, 116] width 18 height 18
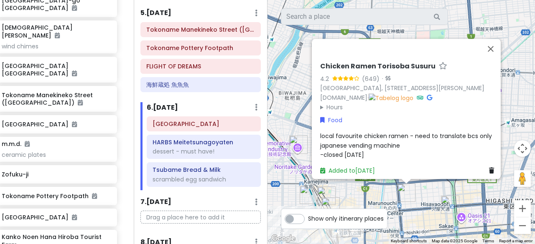
click at [413, 202] on div "Chicken Ramen Torisoba Susuru 4.2 (649) · Japan, 〒460-0002 Aichi, Nagoya, Naka …" at bounding box center [400, 122] width 267 height 244
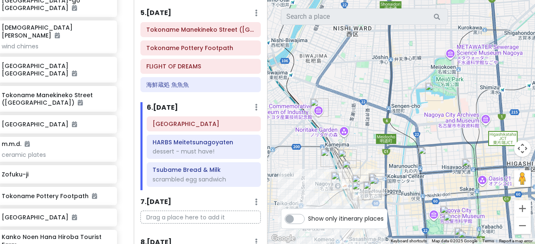
drag, startPoint x: 421, startPoint y: 204, endPoint x: 452, endPoint y: 151, distance: 62.0
click at [452, 151] on div at bounding box center [400, 122] width 267 height 244
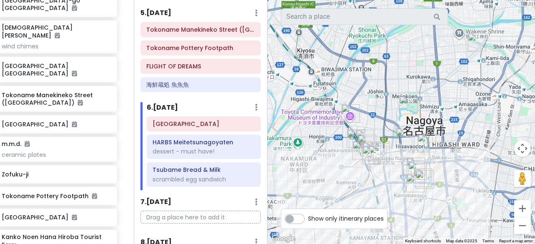
drag, startPoint x: 457, startPoint y: 175, endPoint x: 437, endPoint y: 139, distance: 41.1
click at [437, 139] on div at bounding box center [400, 122] width 267 height 244
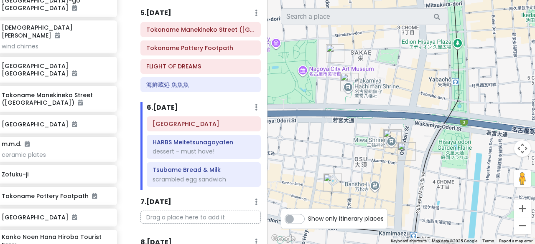
drag, startPoint x: 340, startPoint y: 135, endPoint x: 391, endPoint y: 84, distance: 72.1
click at [391, 84] on div at bounding box center [400, 122] width 267 height 244
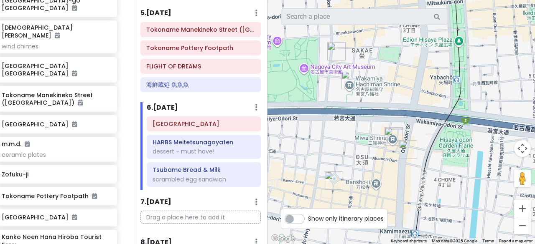
click at [332, 50] on img "WEST5名古屋店(東宝商事名古屋支店)" at bounding box center [336, 51] width 18 height 18
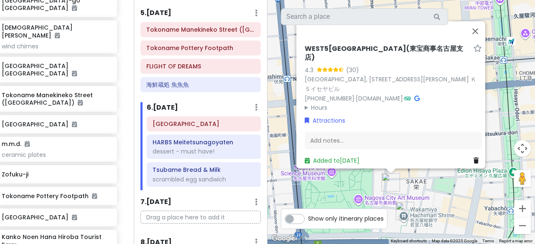
click at [401, 208] on img "Wakamiya Hachiman Shrine 若宮八幡社" at bounding box center [405, 211] width 18 height 18
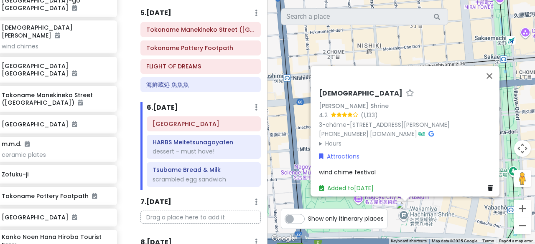
click at [441, 212] on div "Wakamiya Hachiman Shrine 若宮八幡社 Wakamiya Hachiman Shrine 4.2 (1,133) 3-chōme-35-…" at bounding box center [400, 122] width 267 height 244
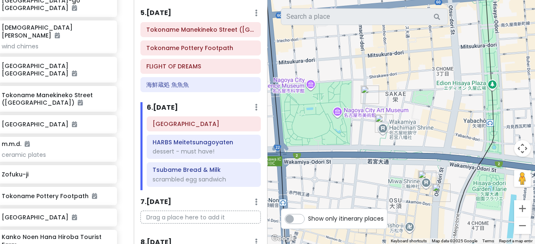
drag, startPoint x: 438, startPoint y: 215, endPoint x: 417, endPoint y: 94, distance: 122.8
click at [417, 94] on div at bounding box center [400, 122] width 267 height 244
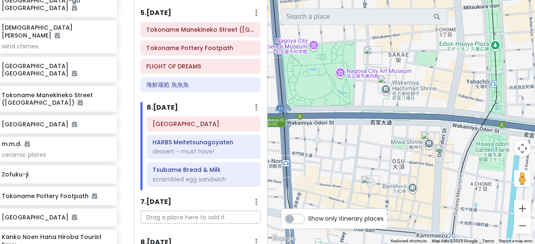
click at [431, 139] on img "三輪神社 Miwa Shrine" at bounding box center [430, 141] width 18 height 18
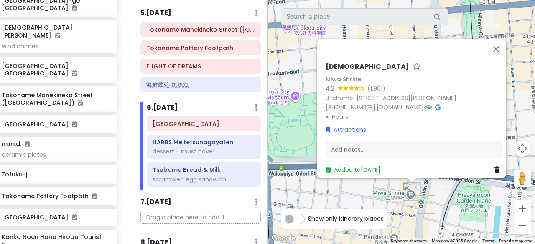
click at [426, 199] on img "Super Kids Land Osu shop" at bounding box center [425, 204] width 18 height 18
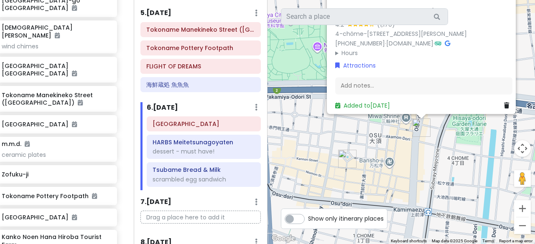
drag, startPoint x: 449, startPoint y: 212, endPoint x: 459, endPoint y: 132, distance: 79.9
click at [459, 132] on div "Super Kids Land Osu shop 4.2 (1,170) 4-chōme-2-48 Ōsu, Naka Ward, Nagoya, Aichi…" at bounding box center [400, 122] width 267 height 244
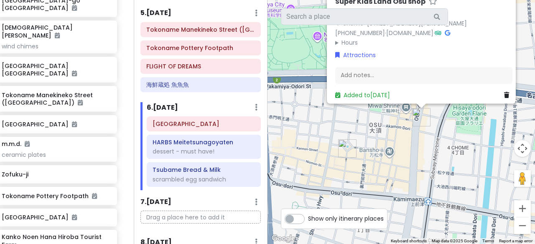
click at [347, 149] on img "Osu Shotengai Shopping Street" at bounding box center [347, 149] width 18 height 18
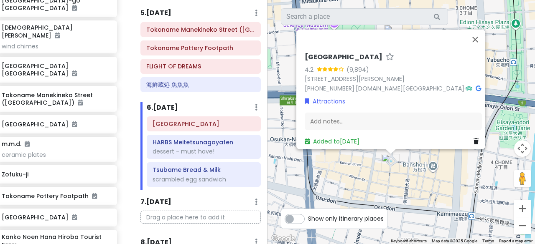
click at [384, 180] on div "Osu Shotengai Shopping Street 4.2 (9,894) 3 Chome-26 Osu, Naka Ward, Nagoya, Ai…" at bounding box center [400, 122] width 267 height 244
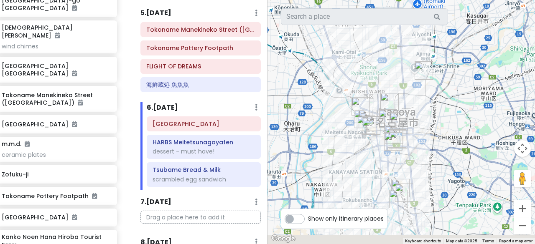
drag, startPoint x: 368, startPoint y: 185, endPoint x: 379, endPoint y: 155, distance: 32.5
click at [379, 155] on div at bounding box center [400, 122] width 267 height 244
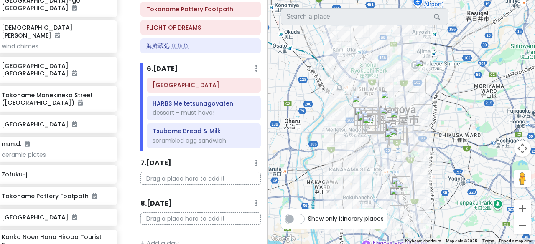
scroll to position [611, 0]
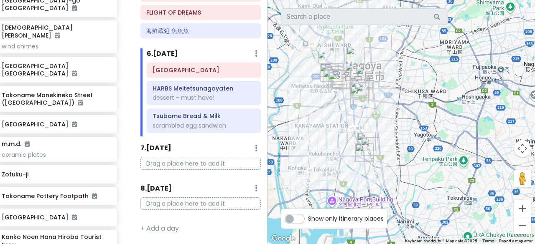
drag, startPoint x: 426, startPoint y: 195, endPoint x: 391, endPoint y: 150, distance: 57.5
click at [391, 150] on div at bounding box center [400, 122] width 267 height 244
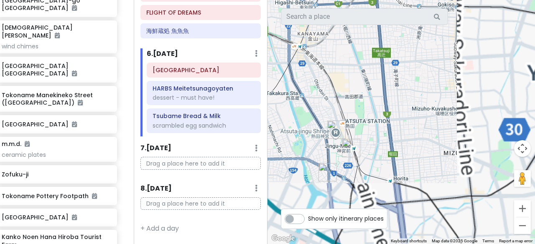
drag, startPoint x: 359, startPoint y: 160, endPoint x: 364, endPoint y: 153, distance: 8.1
click at [364, 153] on div at bounding box center [400, 122] width 267 height 244
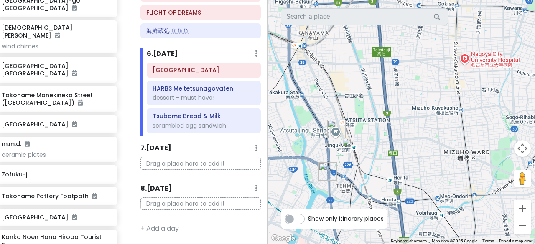
click at [333, 127] on img "Atsuta-jingu Shrine 熱田神宮" at bounding box center [336, 129] width 18 height 18
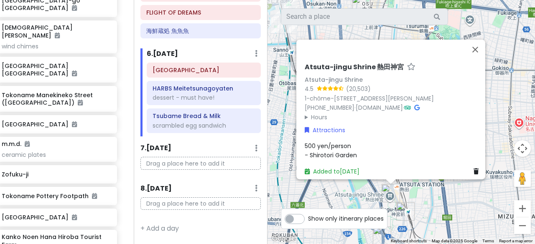
click at [422, 197] on div "Atsuta-jingu Shrine 熱田神宮 Atsuta-jingu Shrine 4.5 (20,503) 1-chōme-1-1 Jingū, At…" at bounding box center [400, 122] width 267 height 244
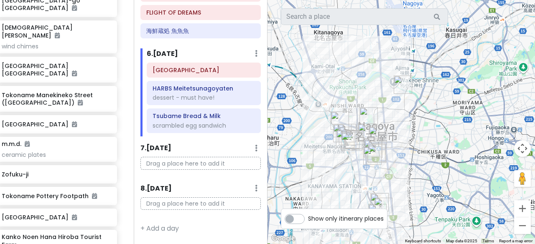
drag, startPoint x: 336, startPoint y: 137, endPoint x: 342, endPoint y: 178, distance: 41.7
click at [342, 178] on div at bounding box center [400, 122] width 267 height 244
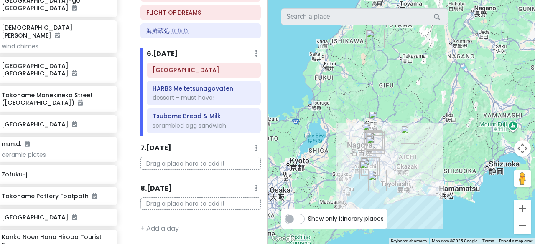
click at [410, 134] on img "Zofuku-ji" at bounding box center [410, 135] width 18 height 18
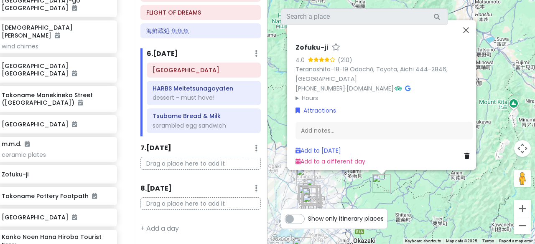
click at [410, 86] on icon at bounding box center [407, 89] width 5 height 6
click at [464, 153] on icon at bounding box center [466, 156] width 5 height 6
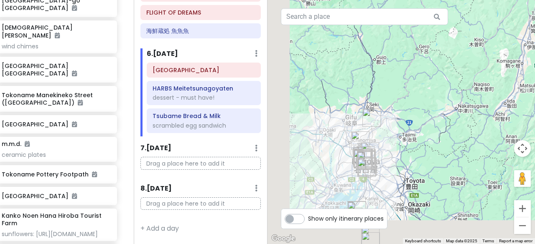
drag, startPoint x: 355, startPoint y: 182, endPoint x: 419, endPoint y: 125, distance: 85.2
click at [419, 125] on div at bounding box center [400, 122] width 267 height 244
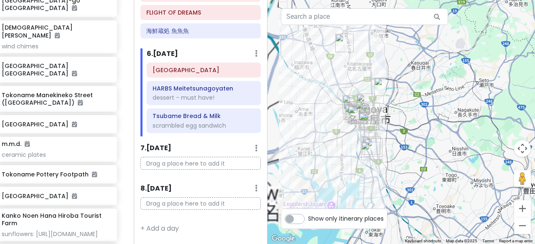
drag, startPoint x: 366, startPoint y: 143, endPoint x: 429, endPoint y: 146, distance: 63.6
click at [429, 146] on div at bounding box center [400, 122] width 267 height 244
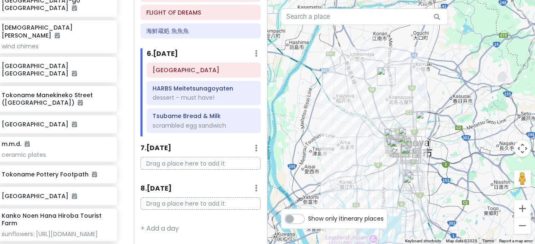
drag, startPoint x: 416, startPoint y: 113, endPoint x: 436, endPoint y: 145, distance: 37.7
click at [436, 145] on div at bounding box center [400, 122] width 267 height 244
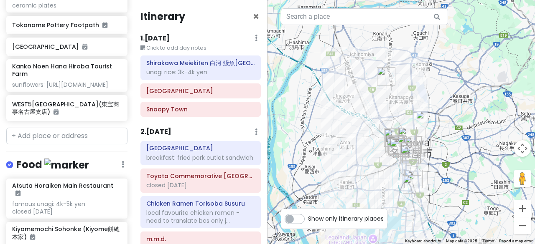
scroll to position [596, 0]
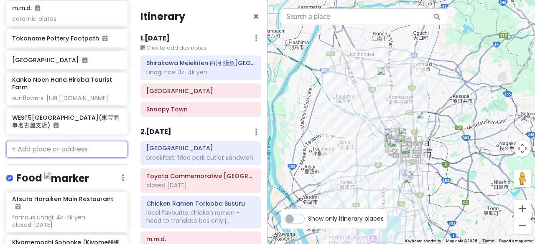
click at [50, 141] on input "text" at bounding box center [66, 149] width 121 height 17
paste input "名古屋城"
type input "名古屋城"
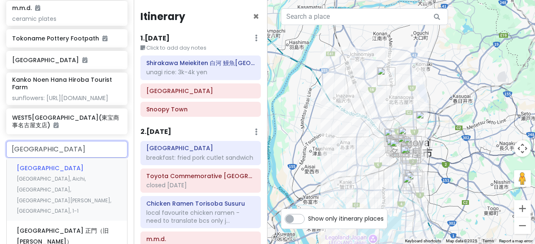
click at [52, 175] on span "Japan, Aichi, Nagoya, Naka Ward, Honmaru, 1−1" at bounding box center [64, 194] width 94 height 39
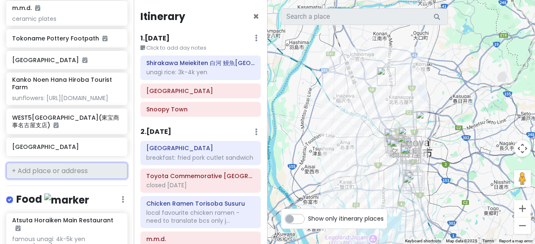
scroll to position [617, 0]
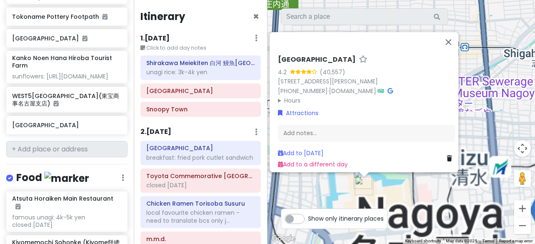
drag, startPoint x: 364, startPoint y: 190, endPoint x: 410, endPoint y: 194, distance: 45.7
click at [410, 194] on div "Nagoya Castle 4.2 (40,557) 1-1 Honmaru, Naka Ward, Nagoya, Aichi 460-0031, Japa…" at bounding box center [400, 122] width 267 height 244
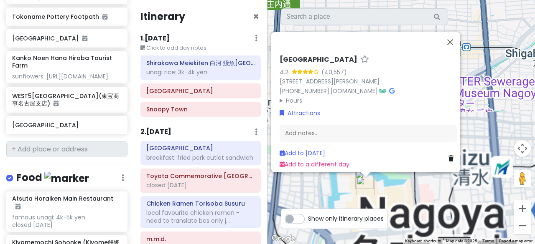
click at [389, 190] on div "Nagoya Castle 4.2 (40,557) 1-1 Honmaru, Naka Ward, Nagoya, Aichi 460-0031, Japa…" at bounding box center [400, 122] width 267 height 244
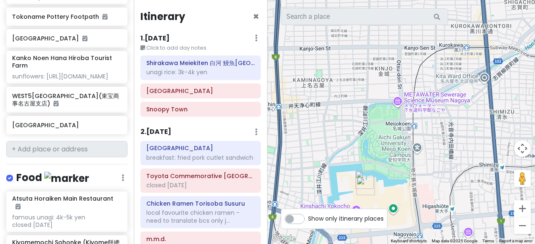
click at [360, 176] on img "Honmaru Palace Museum Shop" at bounding box center [364, 180] width 18 height 18
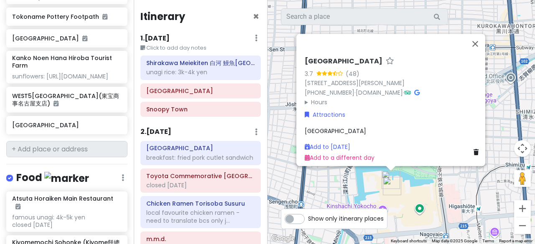
click at [400, 188] on img "Nagoya Castle" at bounding box center [392, 186] width 18 height 18
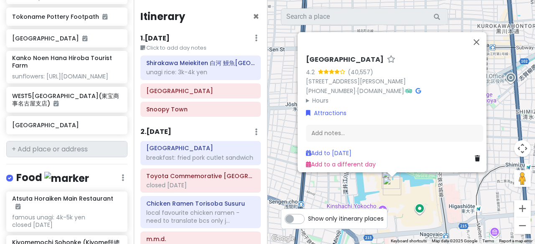
click at [392, 186] on img "Nagoya Castle" at bounding box center [392, 186] width 18 height 18
click at [480, 34] on button "Close" at bounding box center [476, 42] width 20 height 20
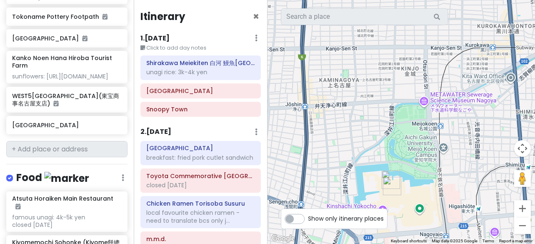
click at [390, 180] on img "Nagoya Castle" at bounding box center [392, 186] width 18 height 18
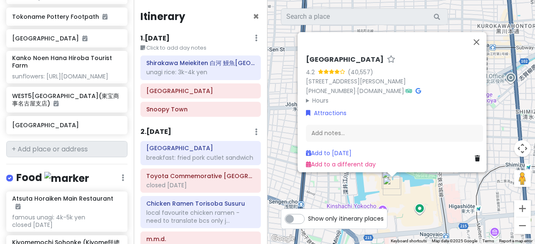
click at [476, 154] on link at bounding box center [478, 158] width 8 height 9
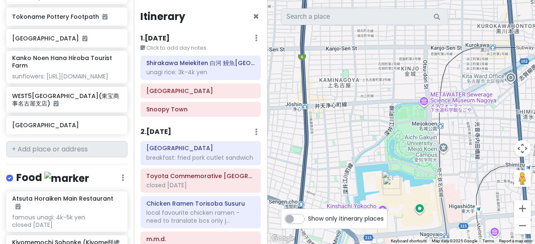
scroll to position [596, 0]
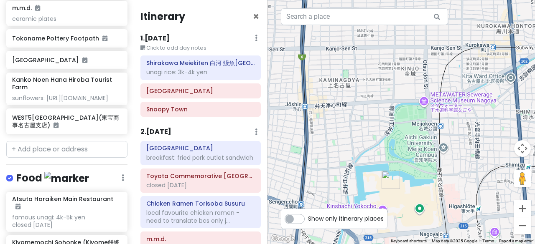
click at [389, 174] on img "Honmaru Palace Museum Shop" at bounding box center [390, 180] width 18 height 18
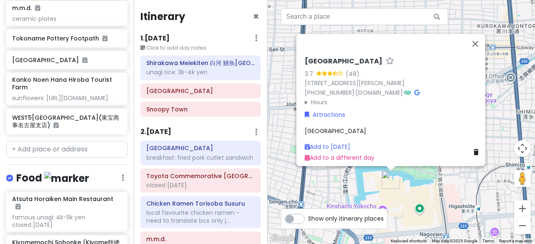
click at [301, 187] on div "Honmaru Palace Museum Shop 3.7 (48) 1-1 Honmaru, Naka Ward, Nagoya, Aichi 460-0…" at bounding box center [400, 122] width 267 height 244
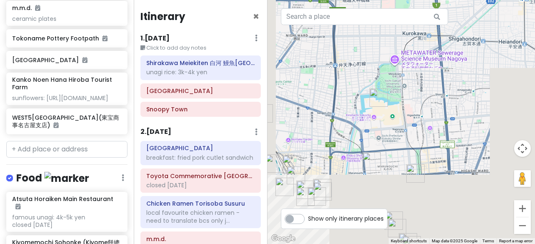
drag, startPoint x: 334, startPoint y: 147, endPoint x: 354, endPoint y: 90, distance: 60.6
click at [354, 90] on div at bounding box center [400, 122] width 267 height 244
